Goal: Task Accomplishment & Management: Manage account settings

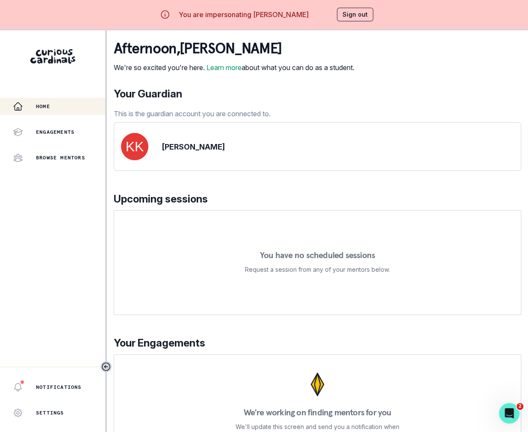
scroll to position [17, 0]
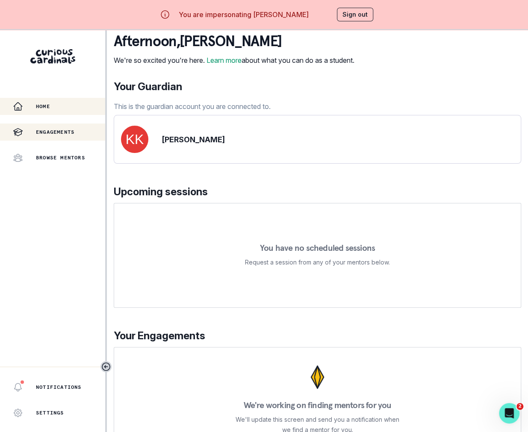
click at [41, 128] on div "Engagements" at bounding box center [59, 132] width 92 height 10
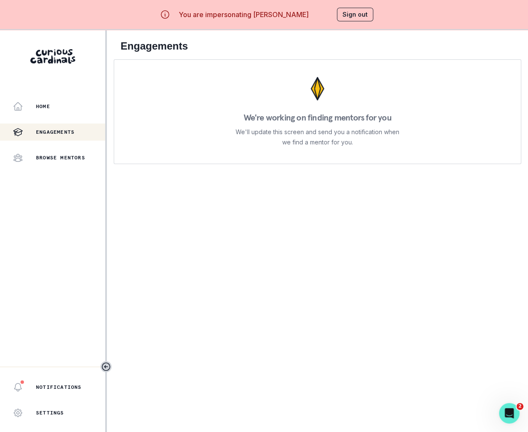
click at [343, 14] on button "Sign out" at bounding box center [355, 15] width 36 height 14
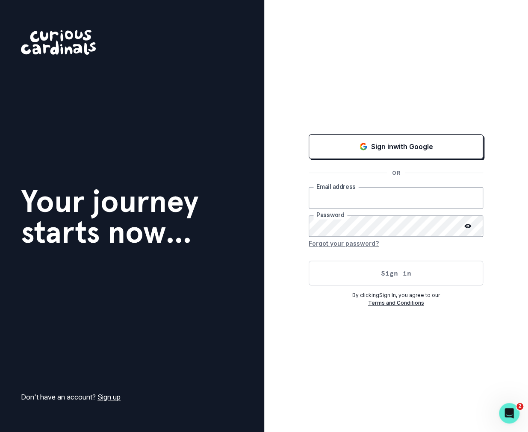
type input "[PERSON_NAME][EMAIL_ADDRESS][DOMAIN_NAME]"
click at [366, 274] on button "Sign in" at bounding box center [396, 273] width 174 height 25
